Goal: Information Seeking & Learning: Learn about a topic

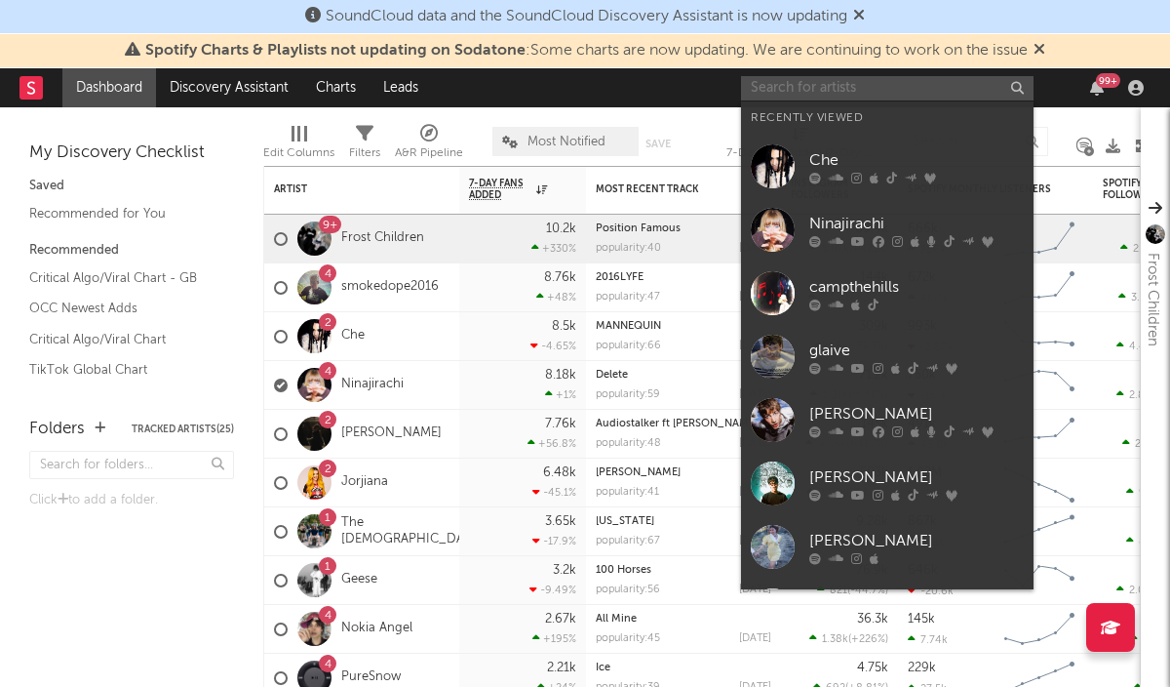
click at [813, 85] on input "text" at bounding box center [887, 88] width 293 height 24
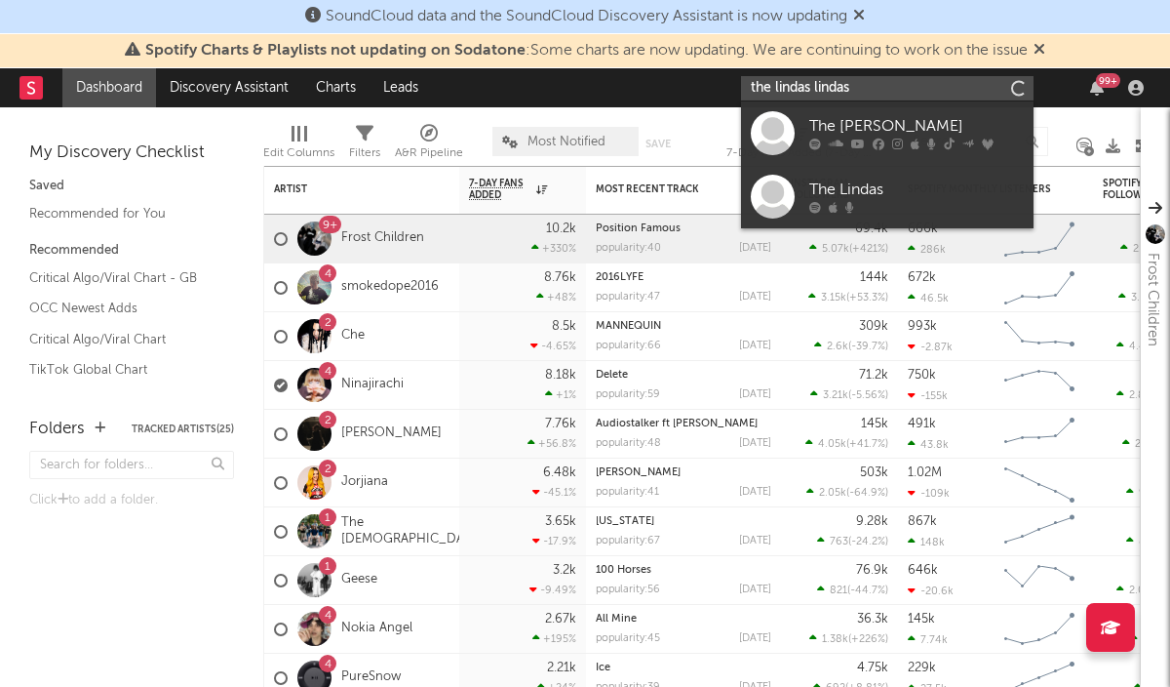
type input "the lindas lindas"
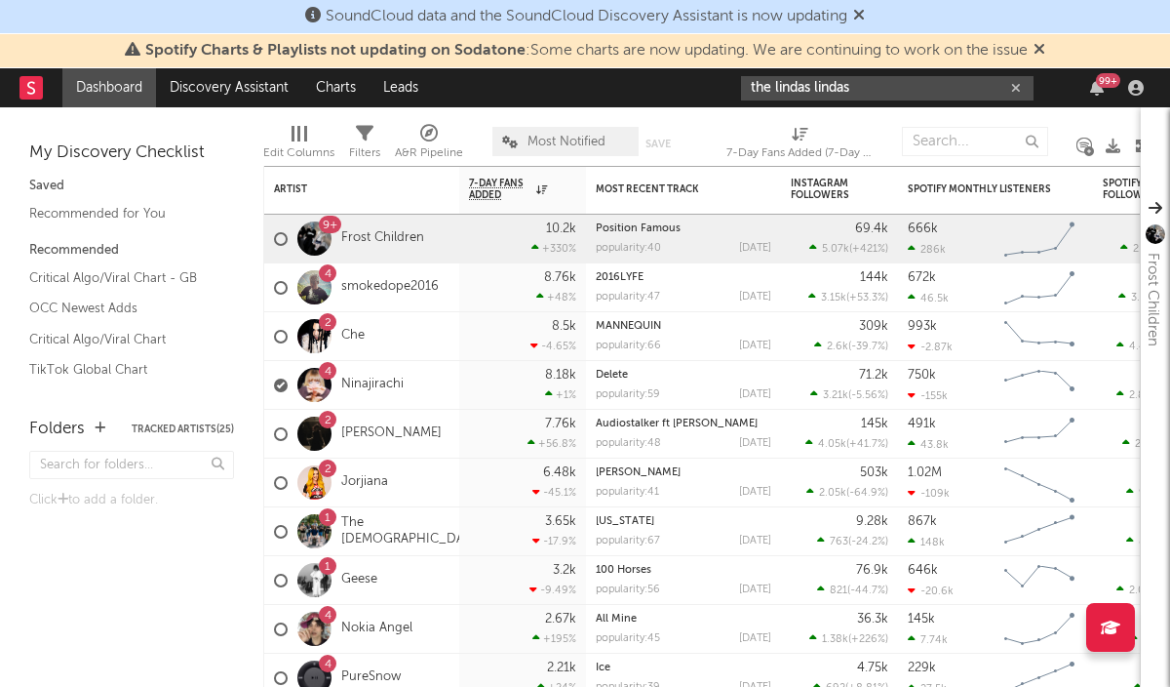
click at [889, 84] on input "the lindas lindas" at bounding box center [887, 88] width 293 height 24
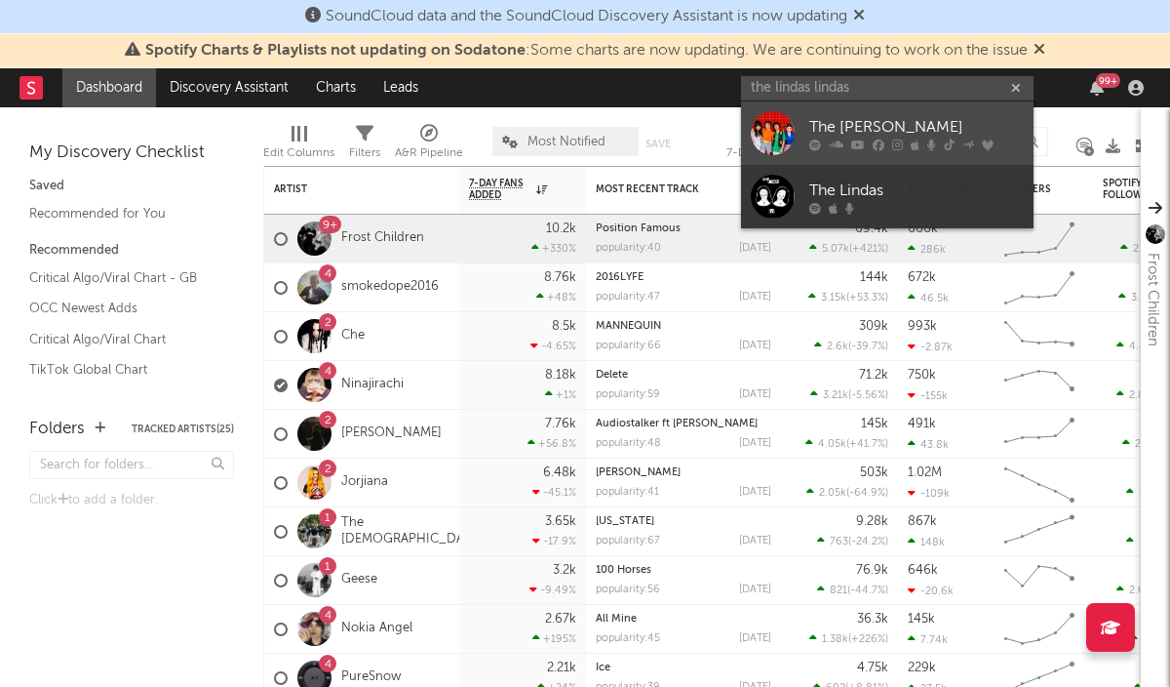
click at [884, 119] on div "The [PERSON_NAME]" at bounding box center [916, 126] width 215 height 23
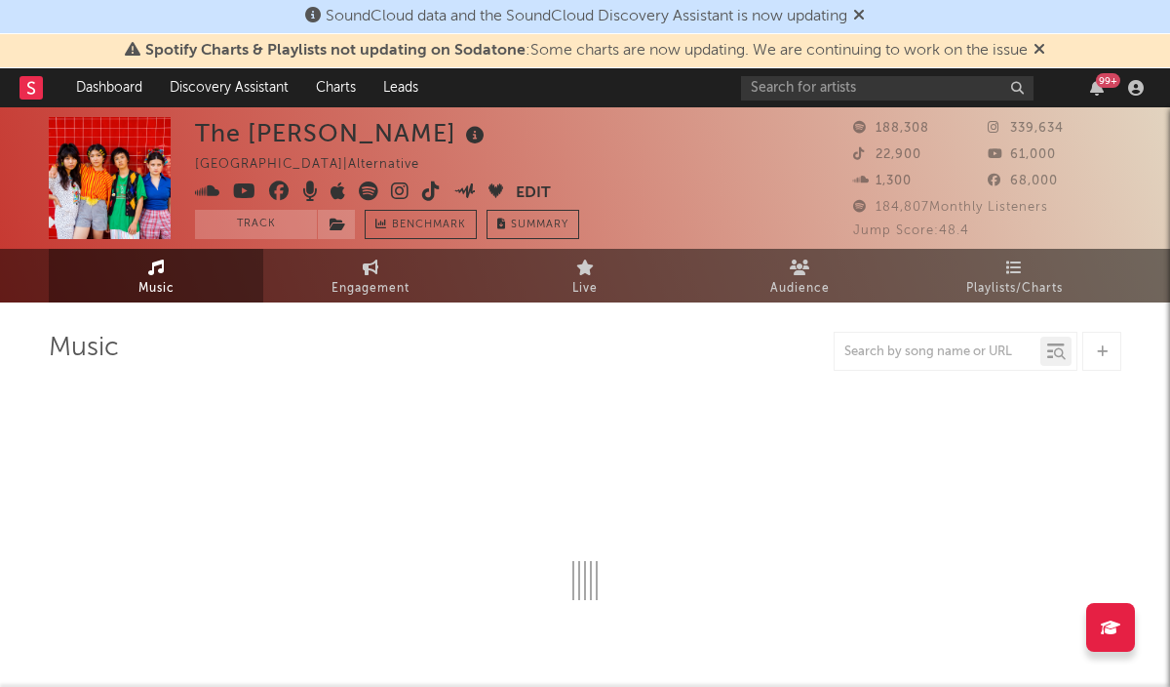
select select "6m"
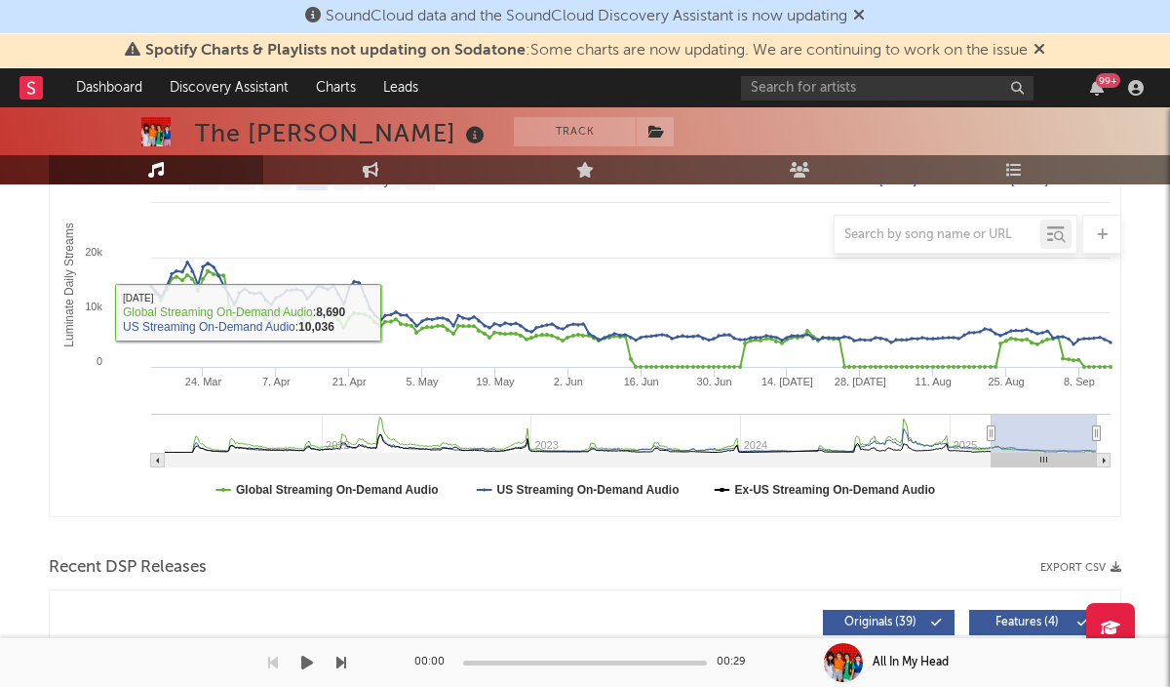
scroll to position [362, 0]
